Goal: Find specific page/section: Find specific page/section

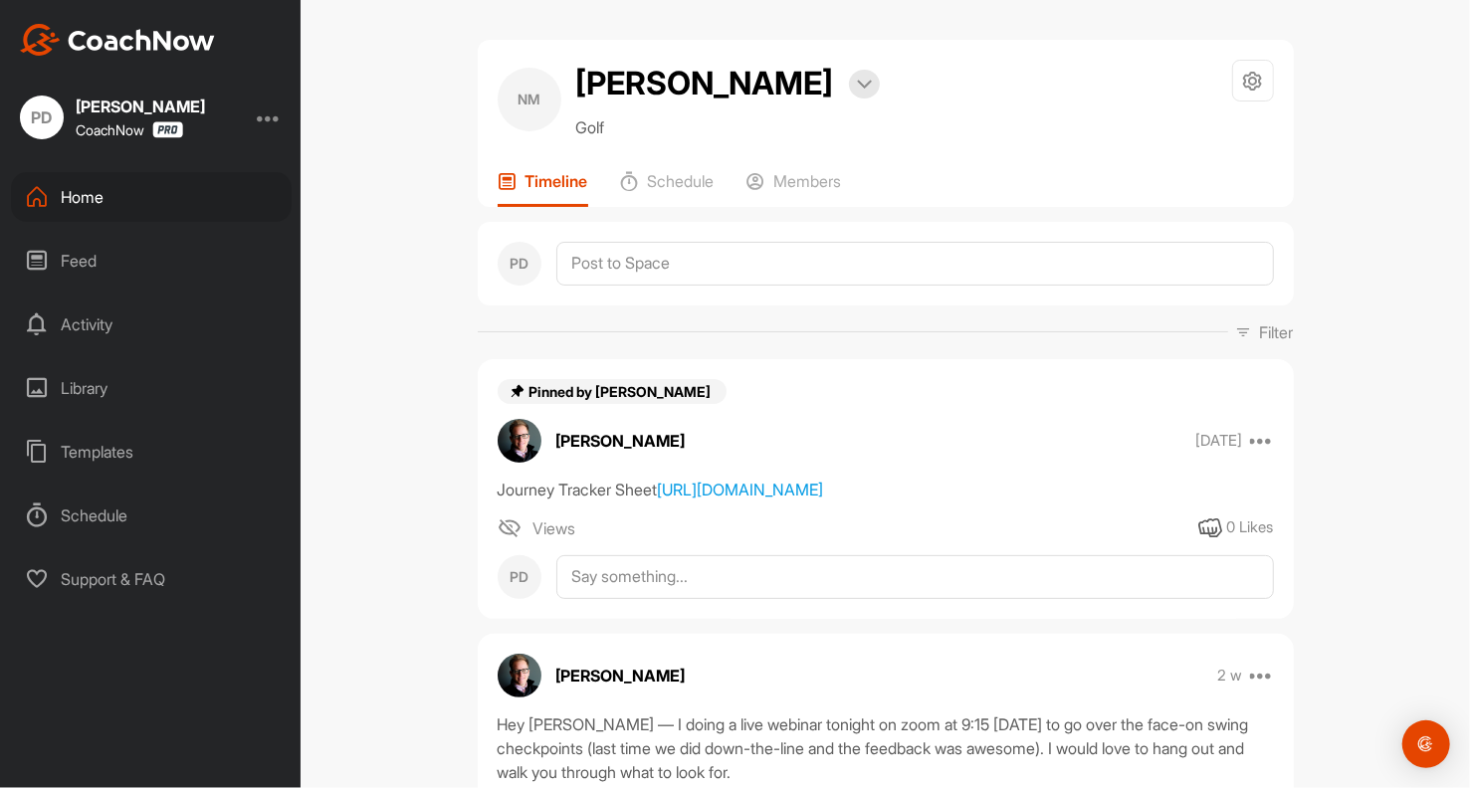
click at [142, 178] on div "Home" at bounding box center [151, 197] width 281 height 50
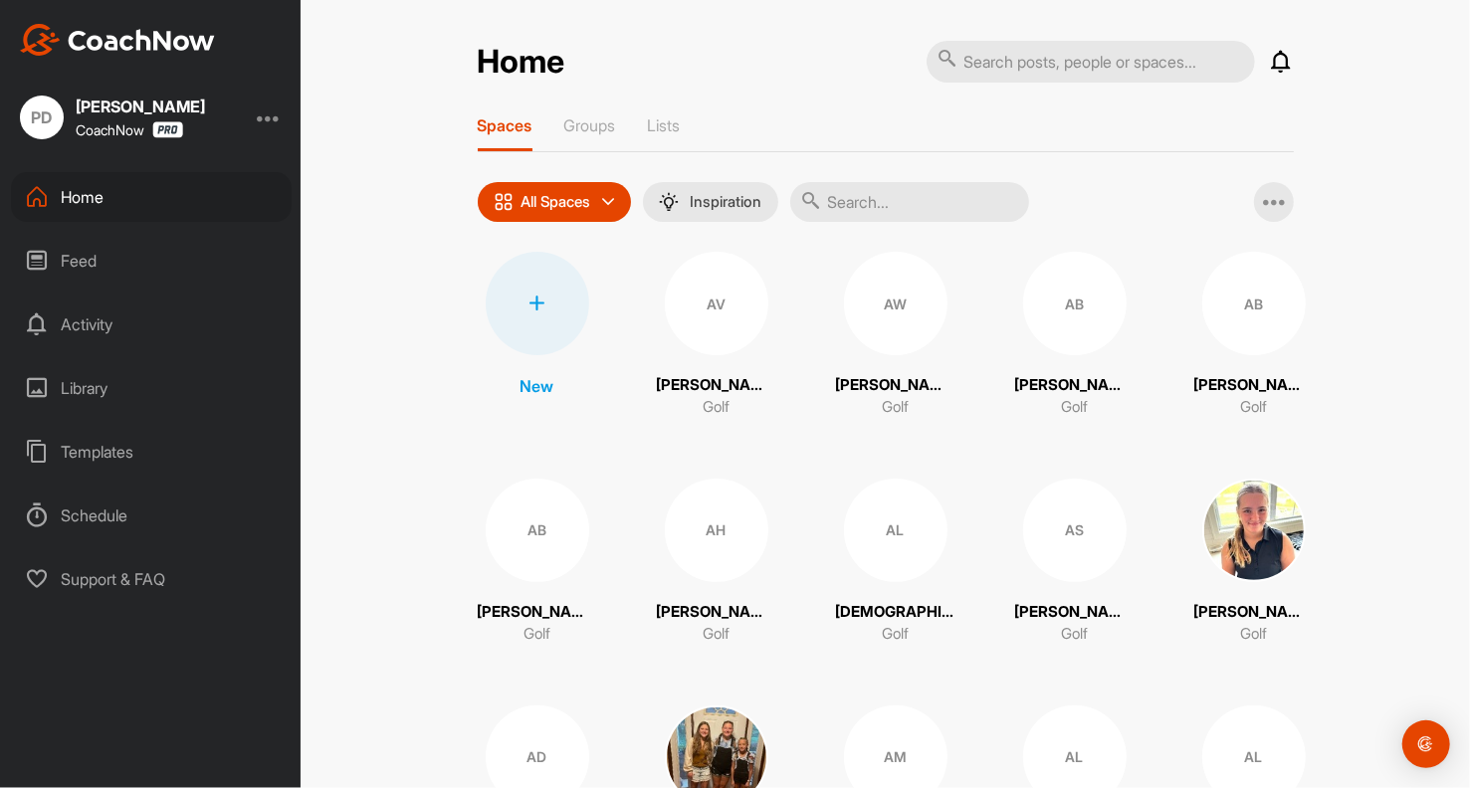
click at [831, 213] on input "text" at bounding box center [909, 202] width 239 height 40
type input "[PERSON_NAME]"
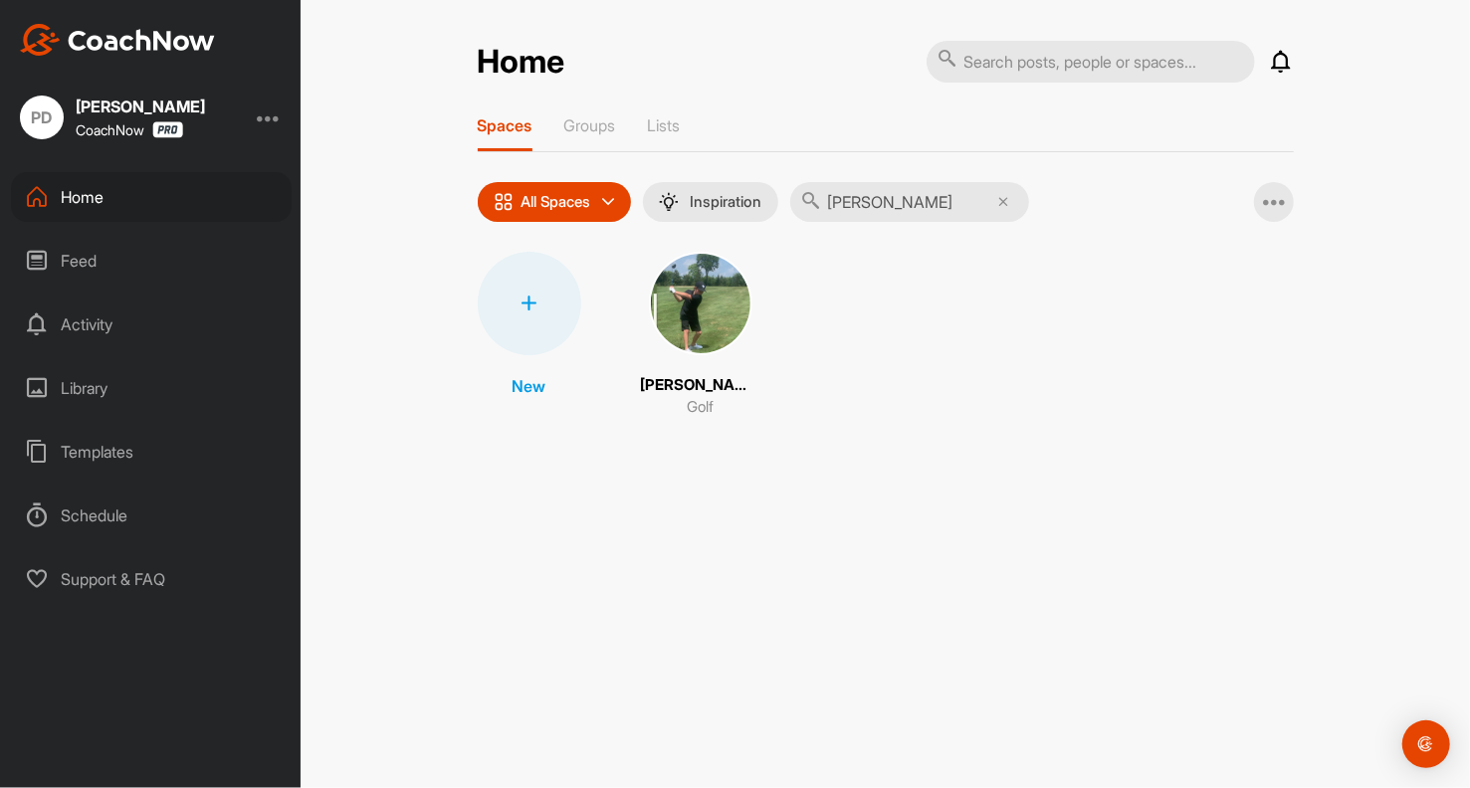
click at [730, 314] on img at bounding box center [701, 304] width 104 height 104
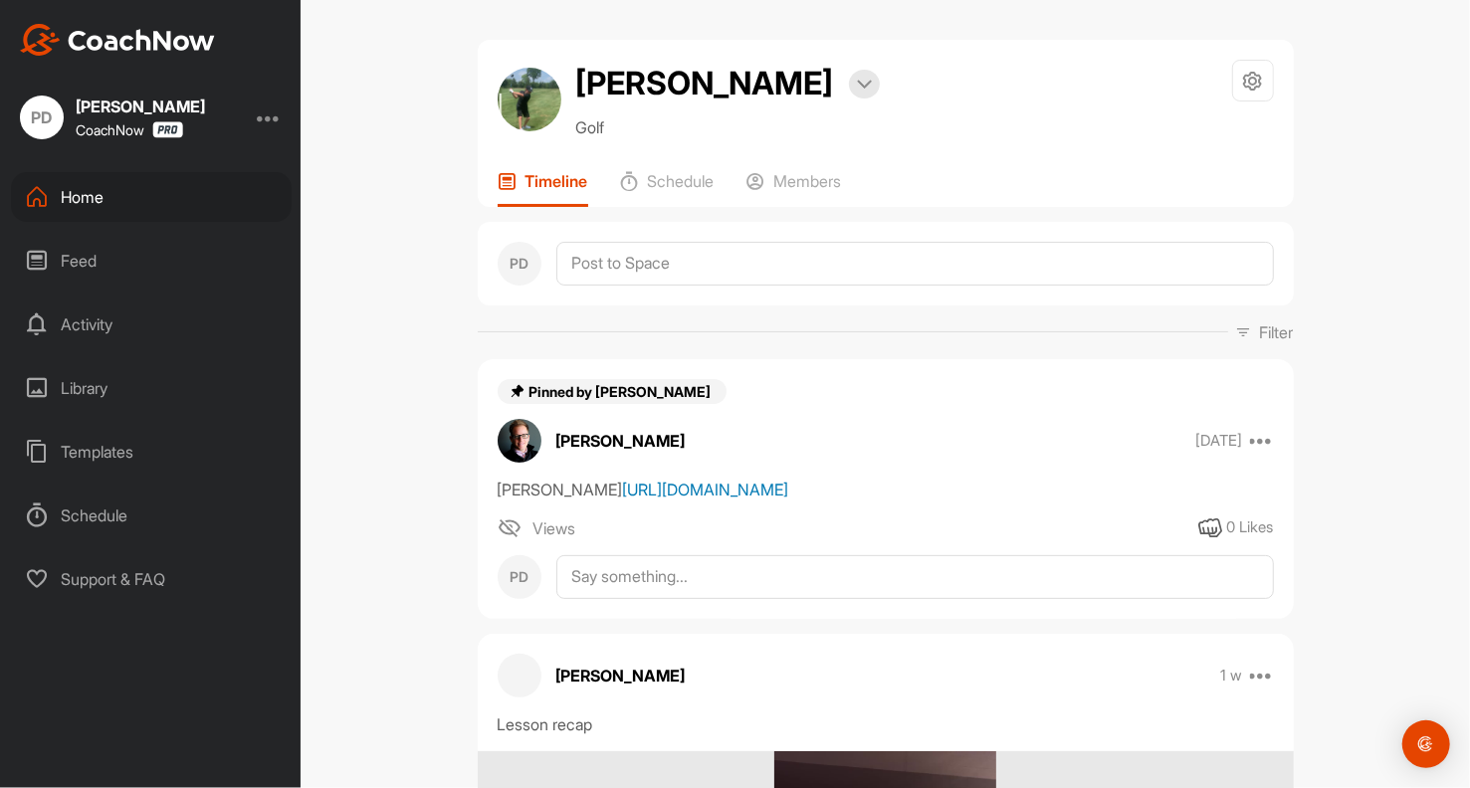
click at [789, 500] on link "[URL][DOMAIN_NAME]" at bounding box center [706, 490] width 166 height 20
